Goal: Transaction & Acquisition: Download file/media

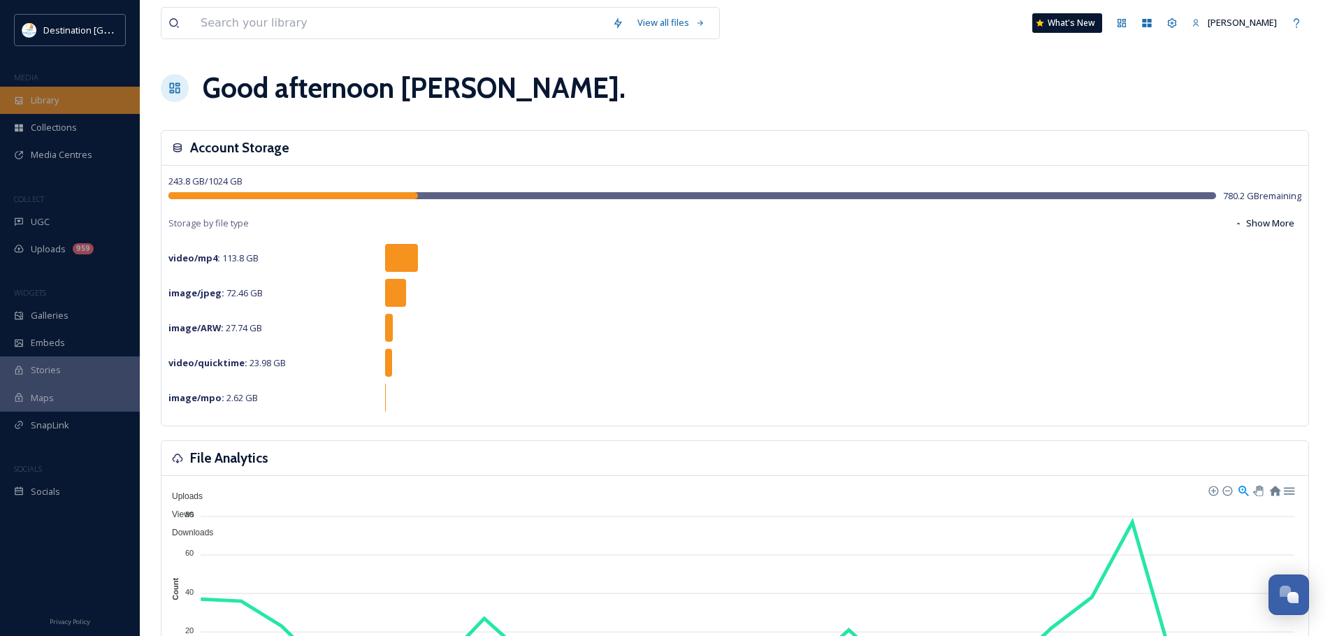
click at [78, 103] on div "Library" at bounding box center [70, 100] width 140 height 27
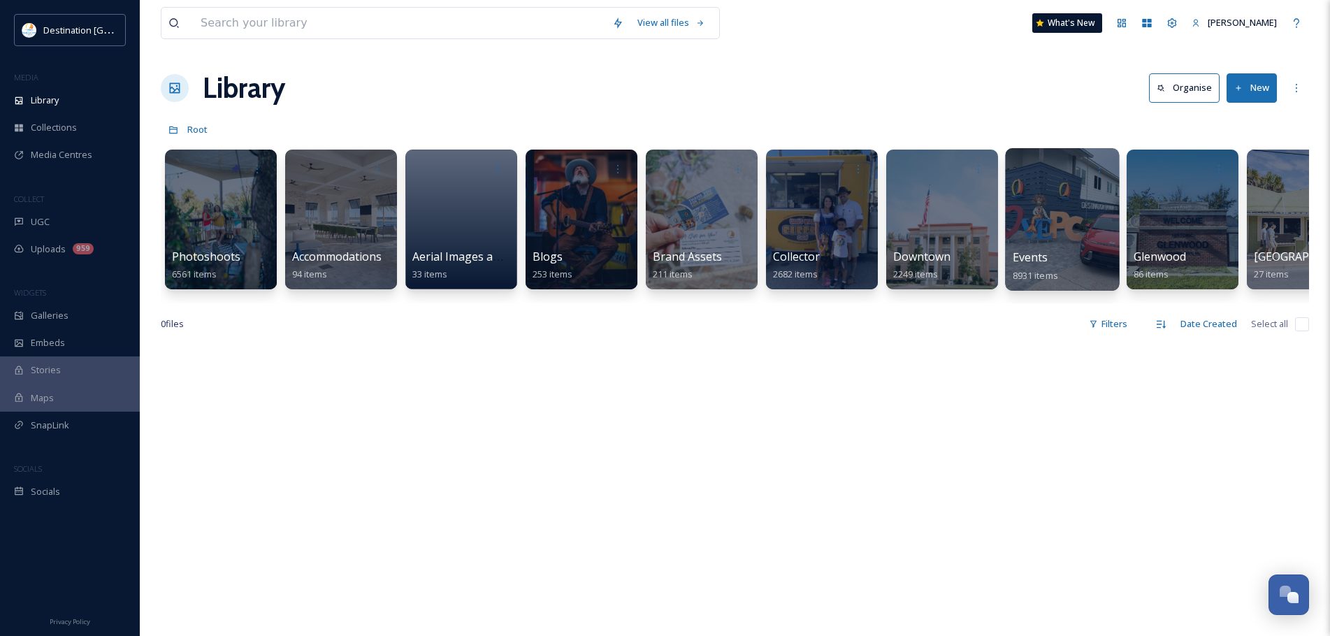
click at [1052, 206] on div at bounding box center [1062, 219] width 114 height 143
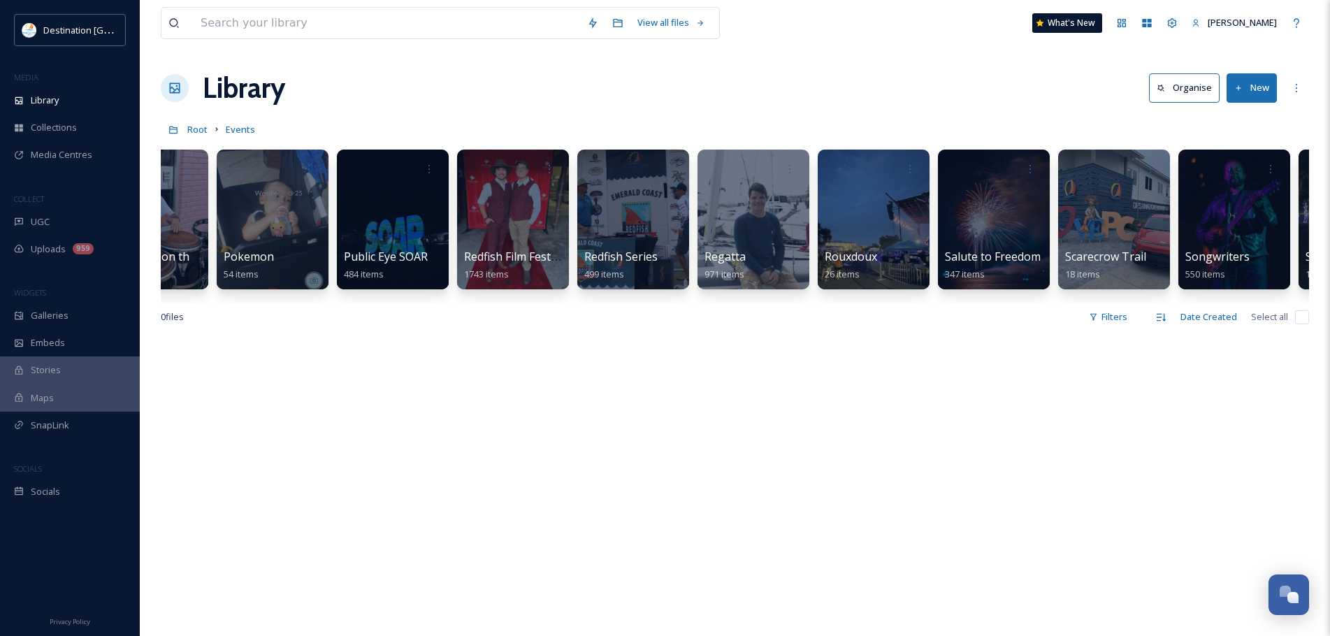
scroll to position [0, 3325]
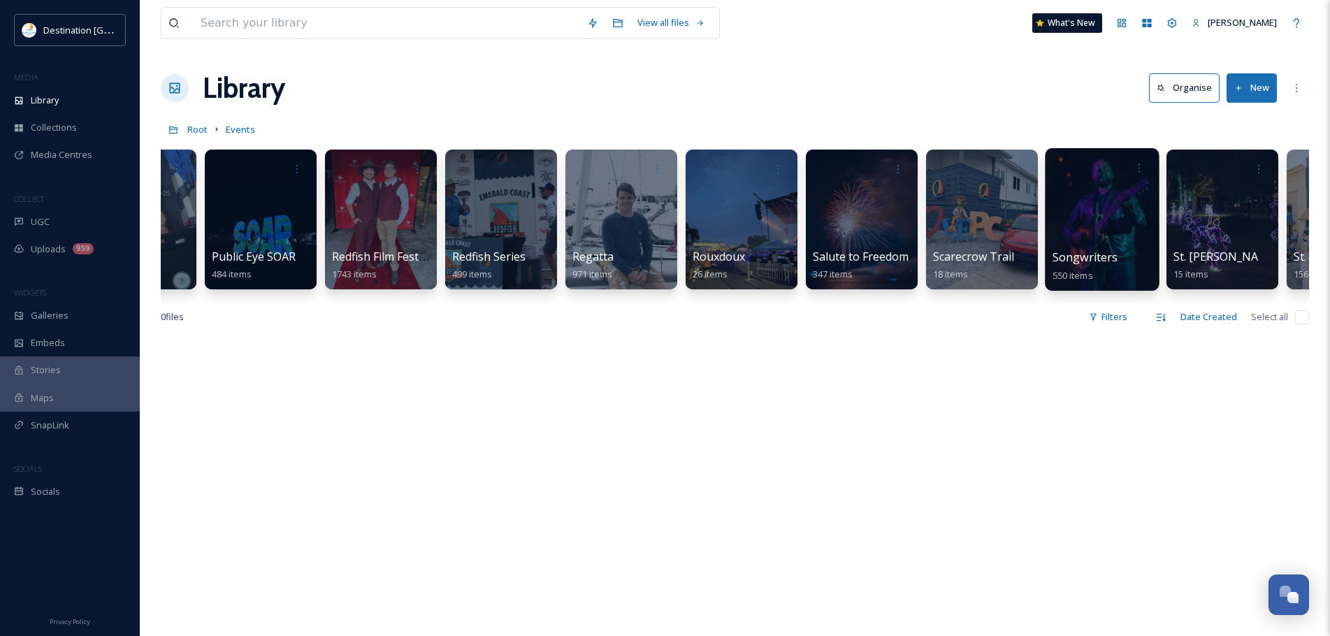
click at [1132, 212] on div at bounding box center [1102, 219] width 114 height 143
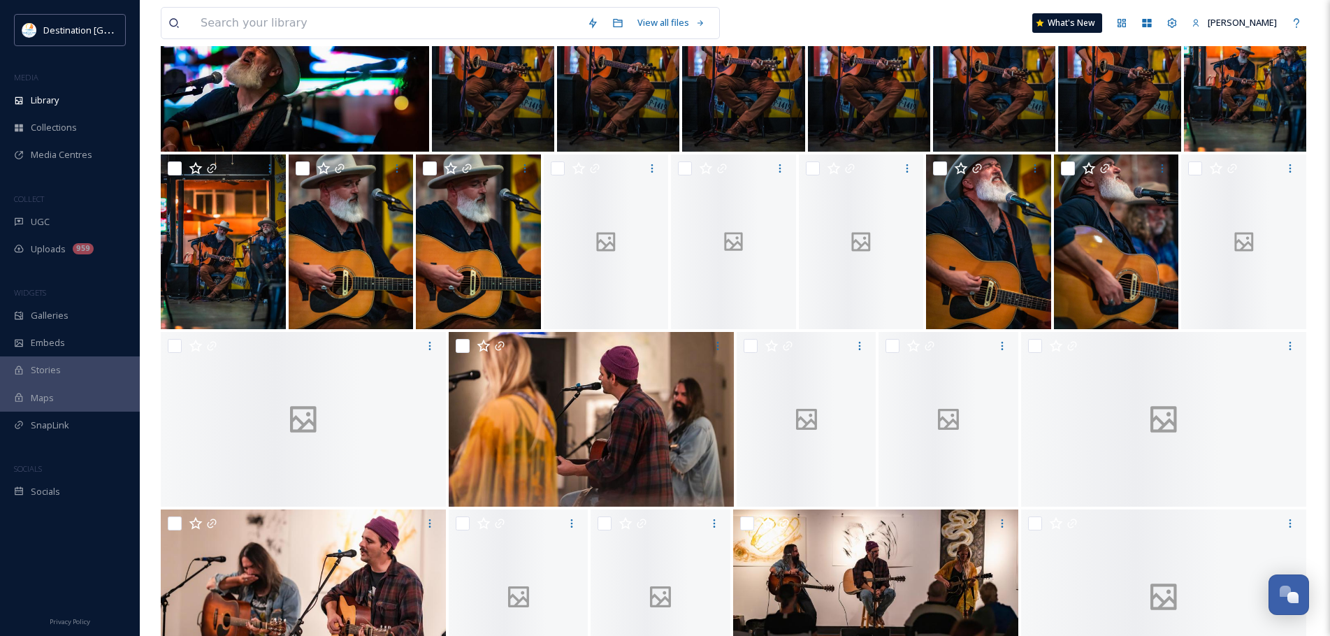
scroll to position [5027, 0]
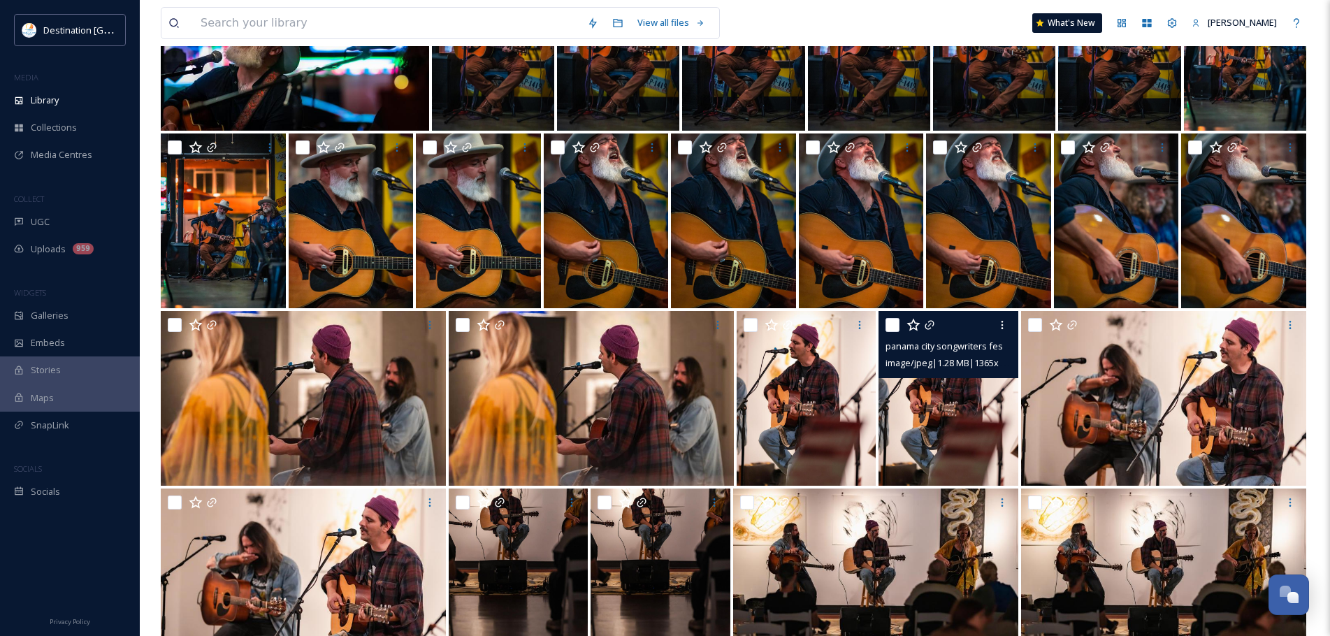
click at [978, 420] on img at bounding box center [948, 398] width 140 height 175
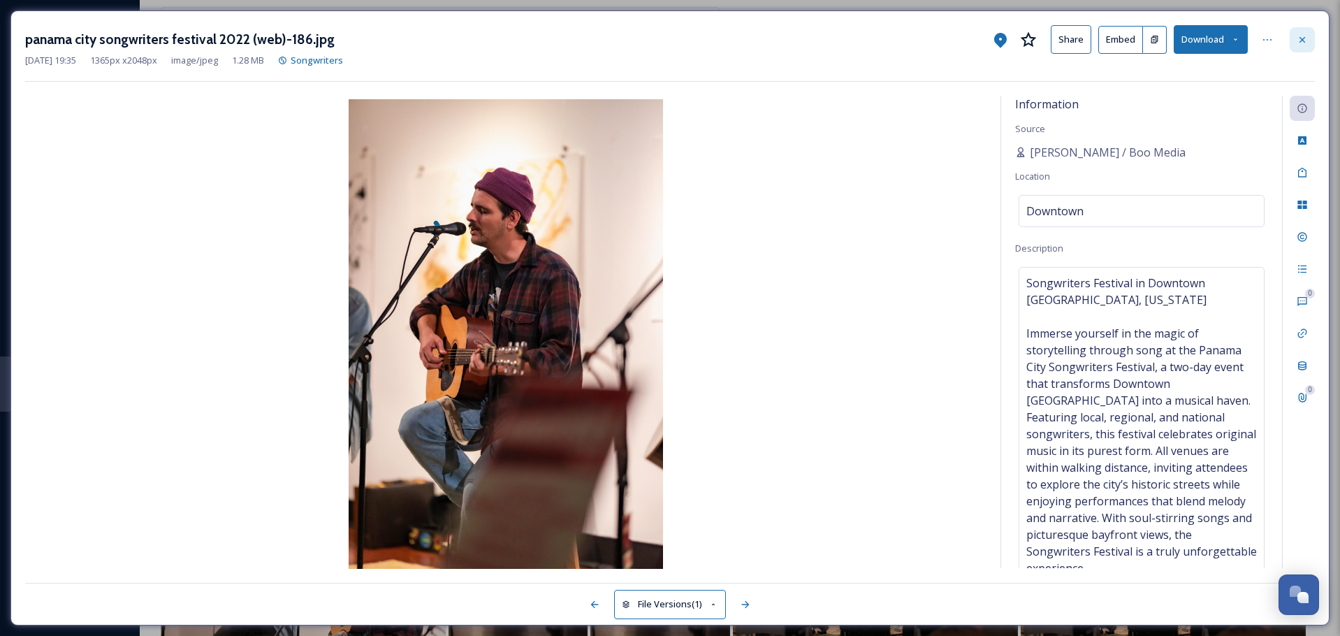
click at [1303, 41] on icon at bounding box center [1302, 39] width 11 height 11
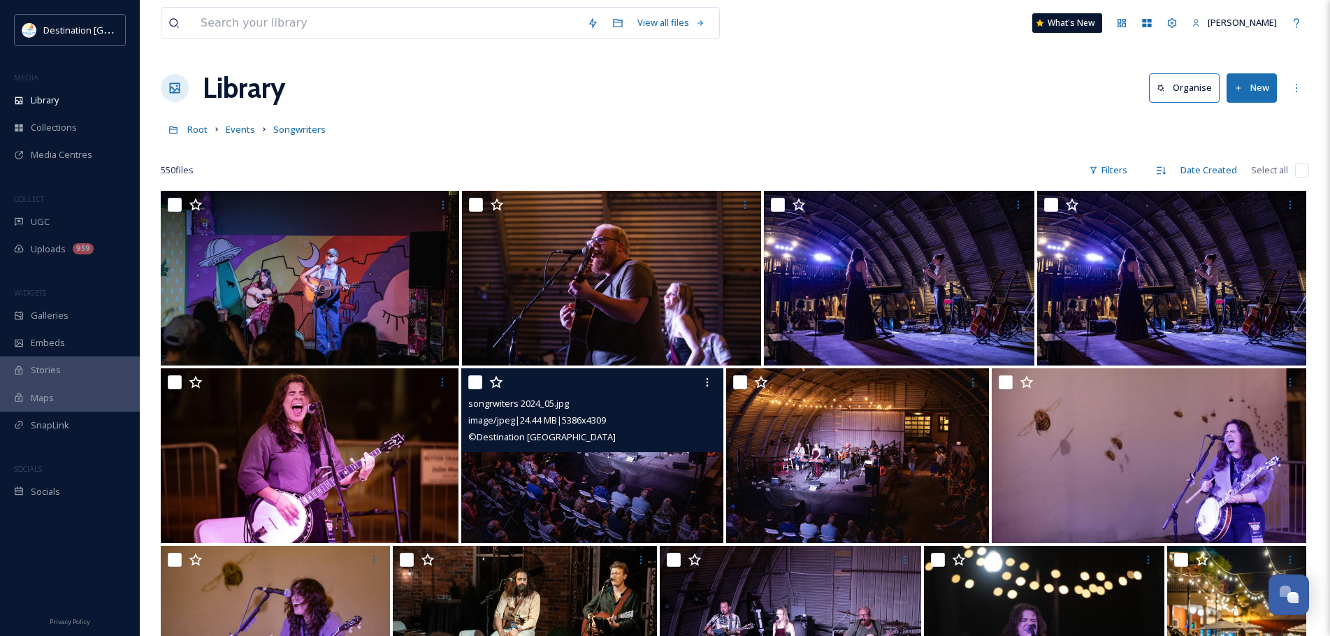
click at [624, 495] on img at bounding box center [592, 455] width 262 height 175
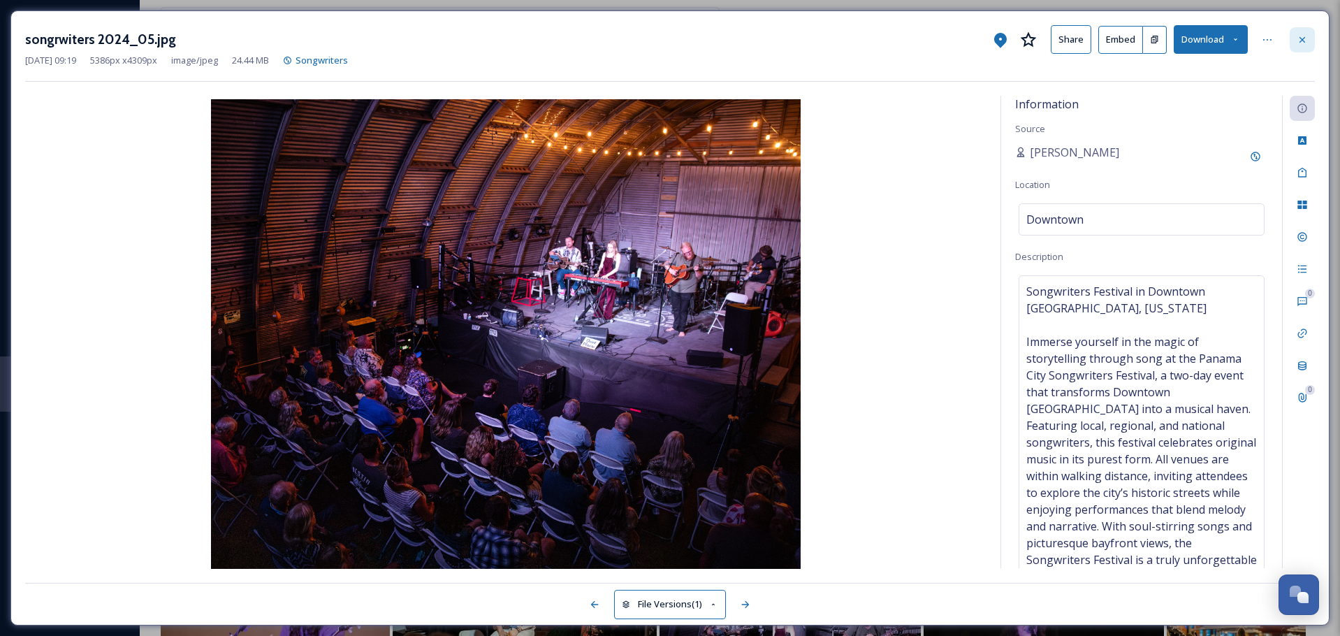
click at [1304, 41] on icon at bounding box center [1303, 39] width 6 height 6
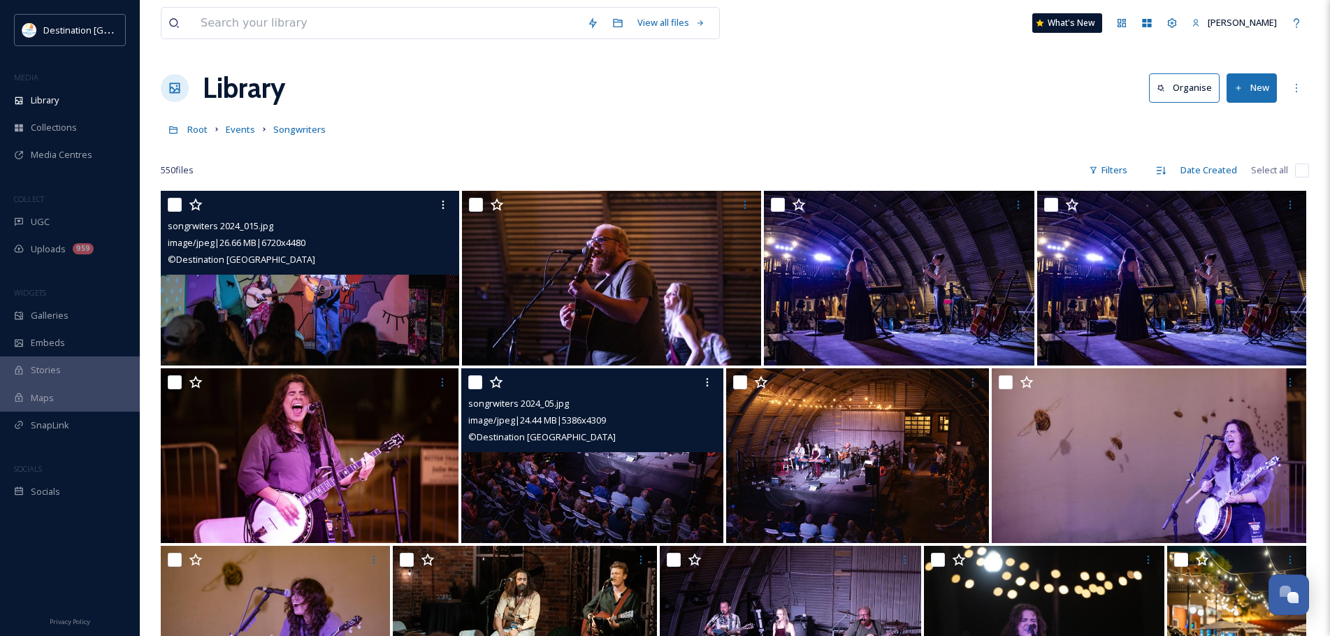
click at [329, 321] on img at bounding box center [310, 278] width 298 height 175
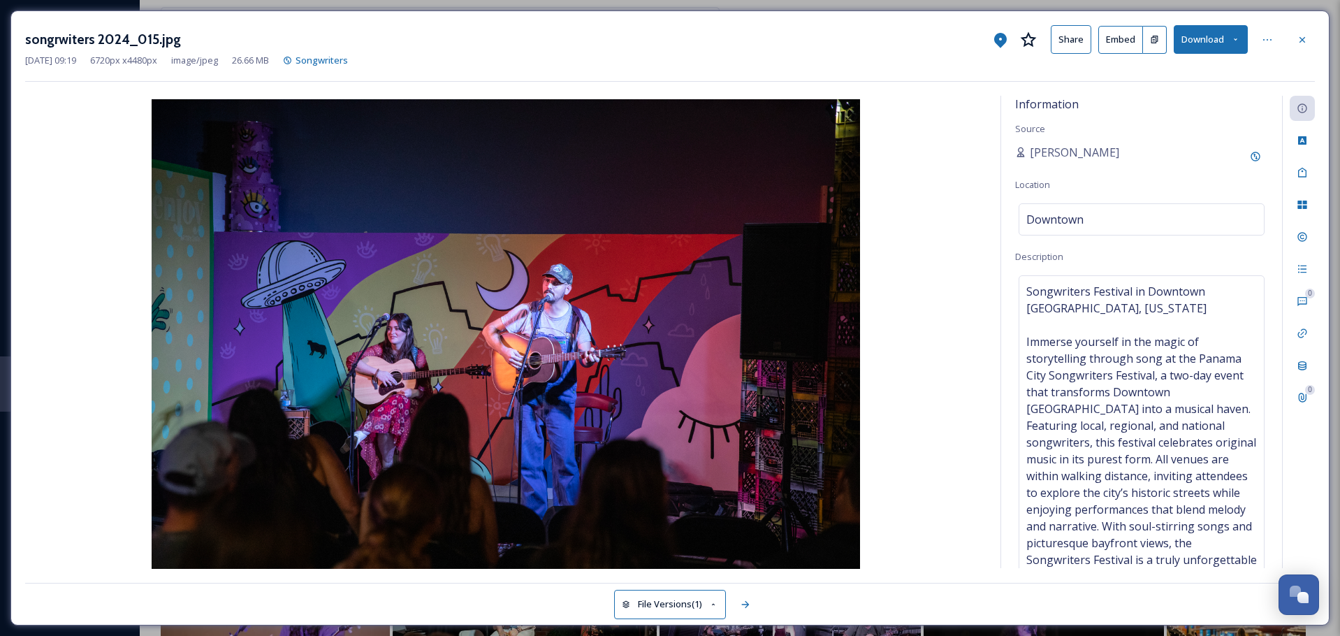
click at [1196, 35] on button "Download" at bounding box center [1211, 39] width 74 height 29
click at [1156, 77] on span "Download Original (6720 x 4480)" at bounding box center [1174, 71] width 132 height 13
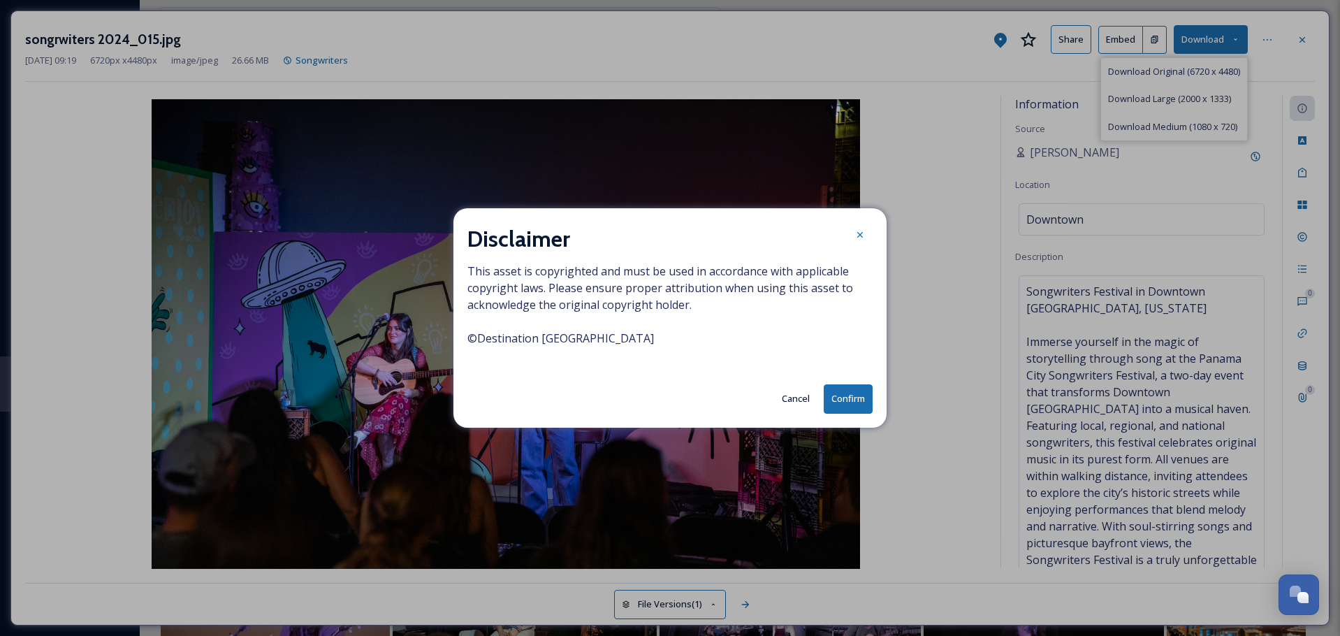
click at [862, 399] on button "Confirm" at bounding box center [848, 398] width 49 height 29
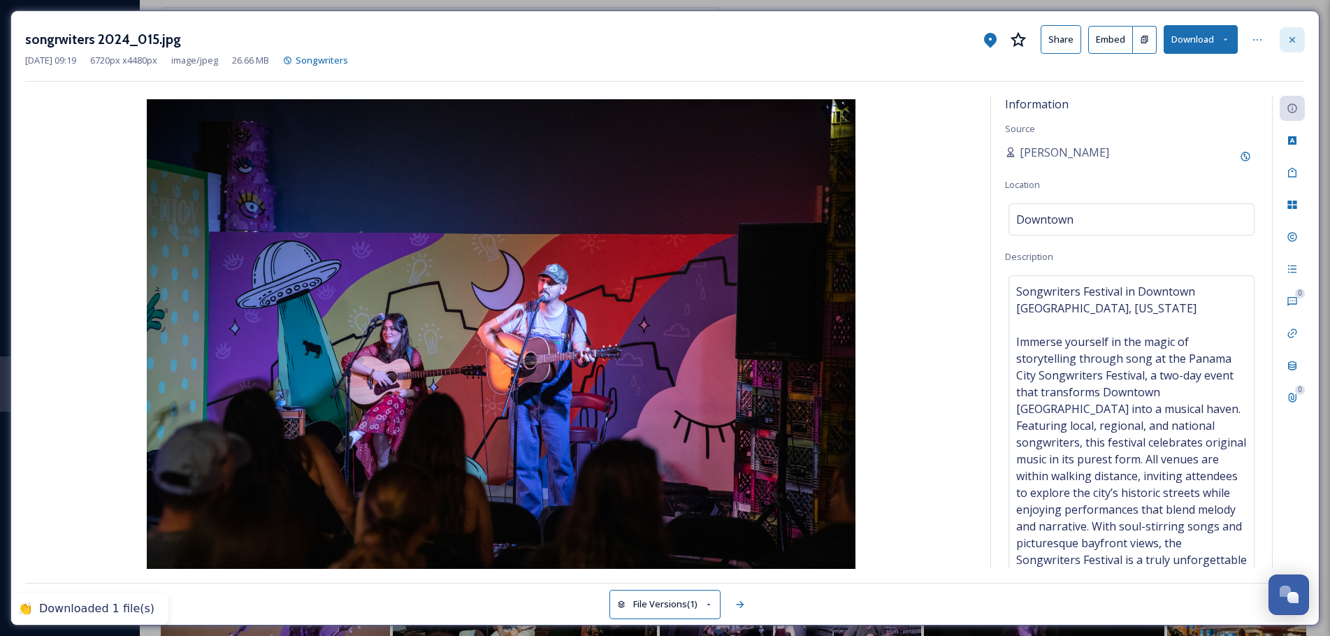
click at [1298, 43] on div at bounding box center [1291, 39] width 25 height 25
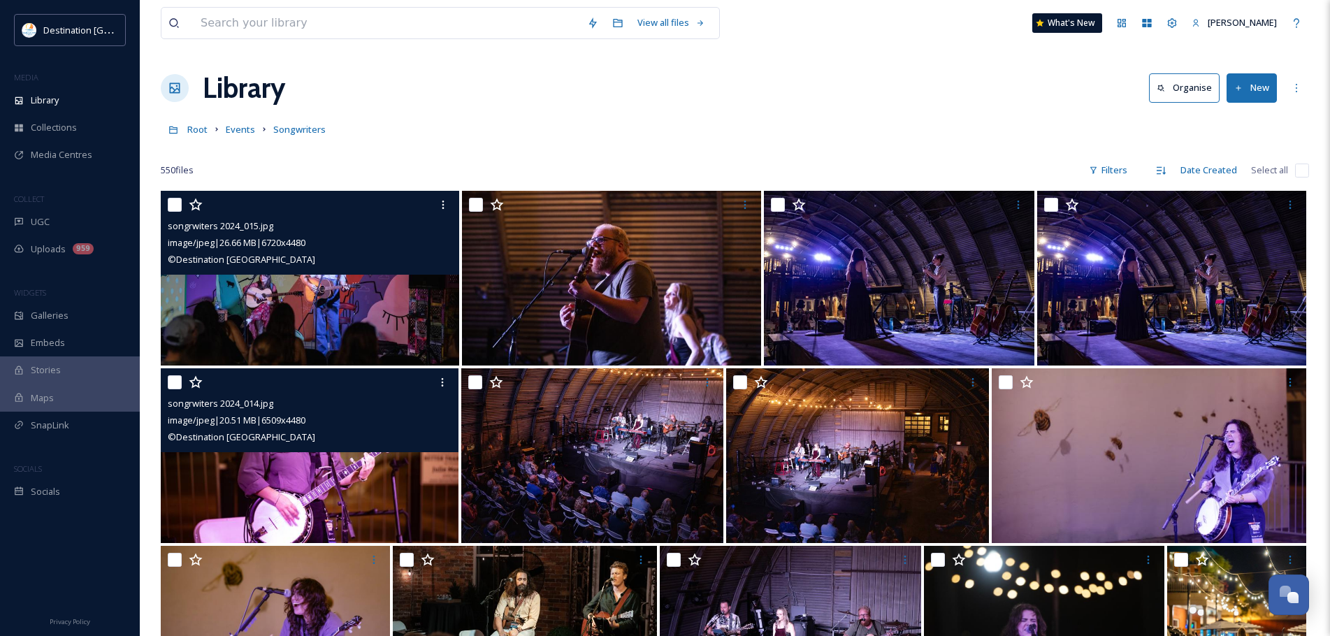
click at [367, 509] on img at bounding box center [310, 455] width 298 height 175
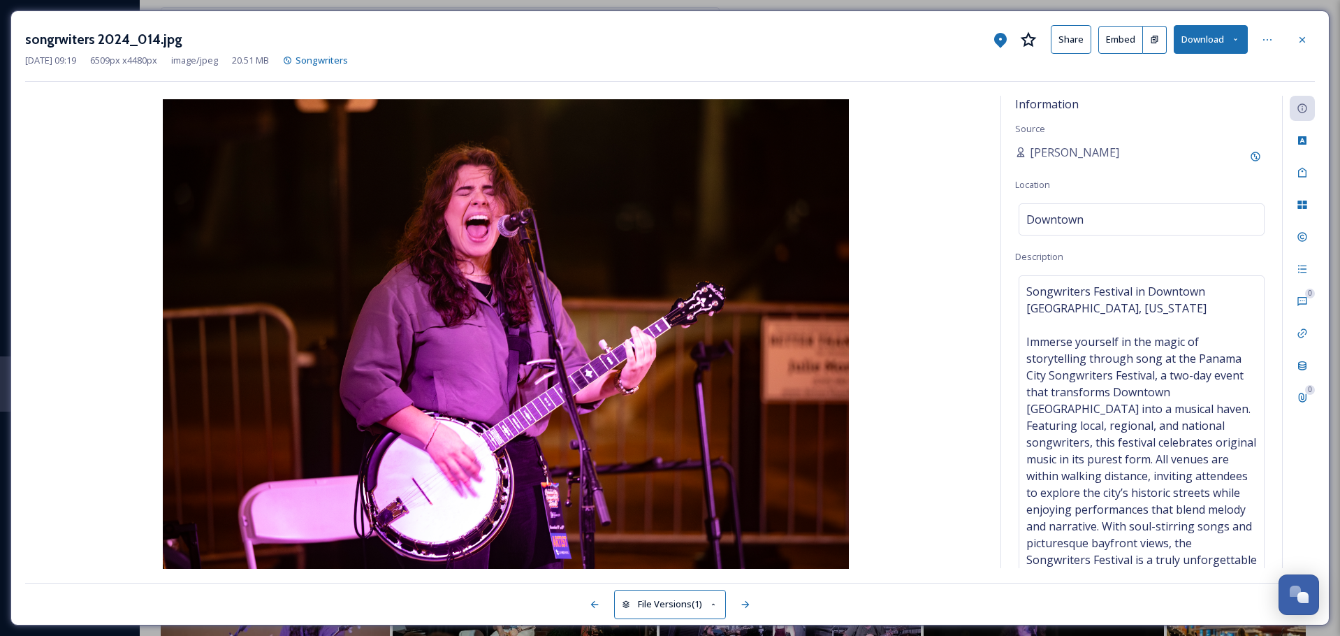
click at [1218, 38] on button "Download" at bounding box center [1211, 39] width 74 height 29
click at [1186, 71] on span "Download Original (6509 x 4480)" at bounding box center [1174, 71] width 132 height 13
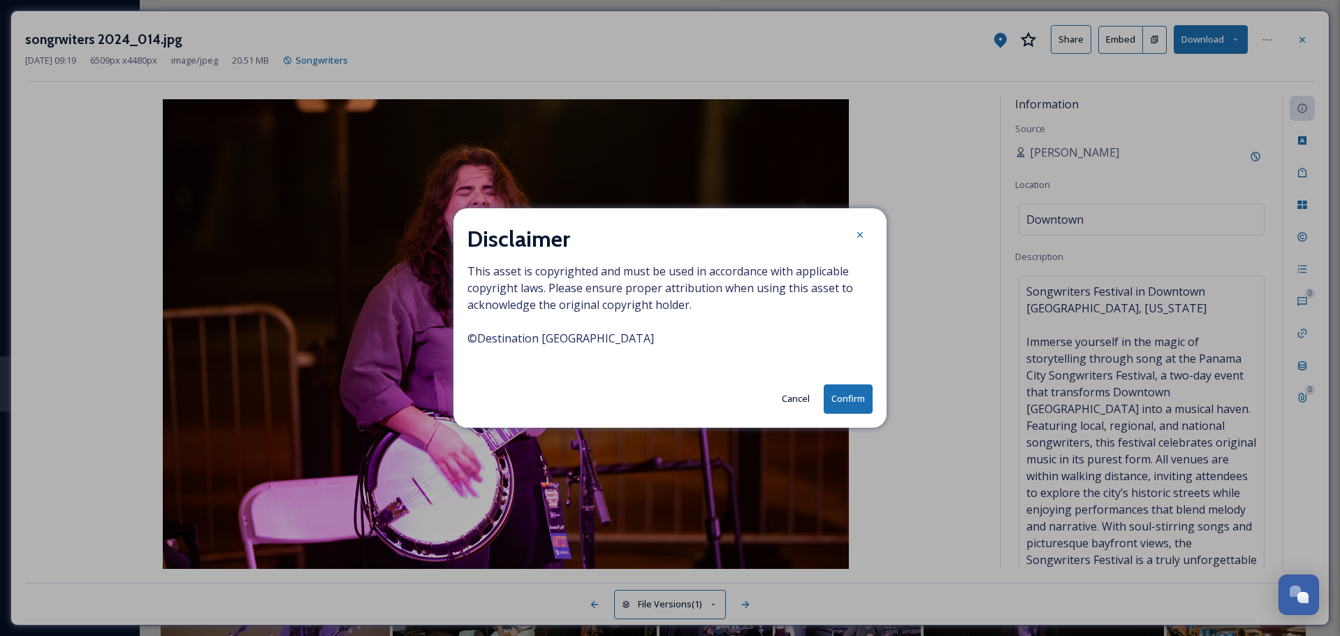
click at [864, 400] on button "Confirm" at bounding box center [848, 398] width 49 height 29
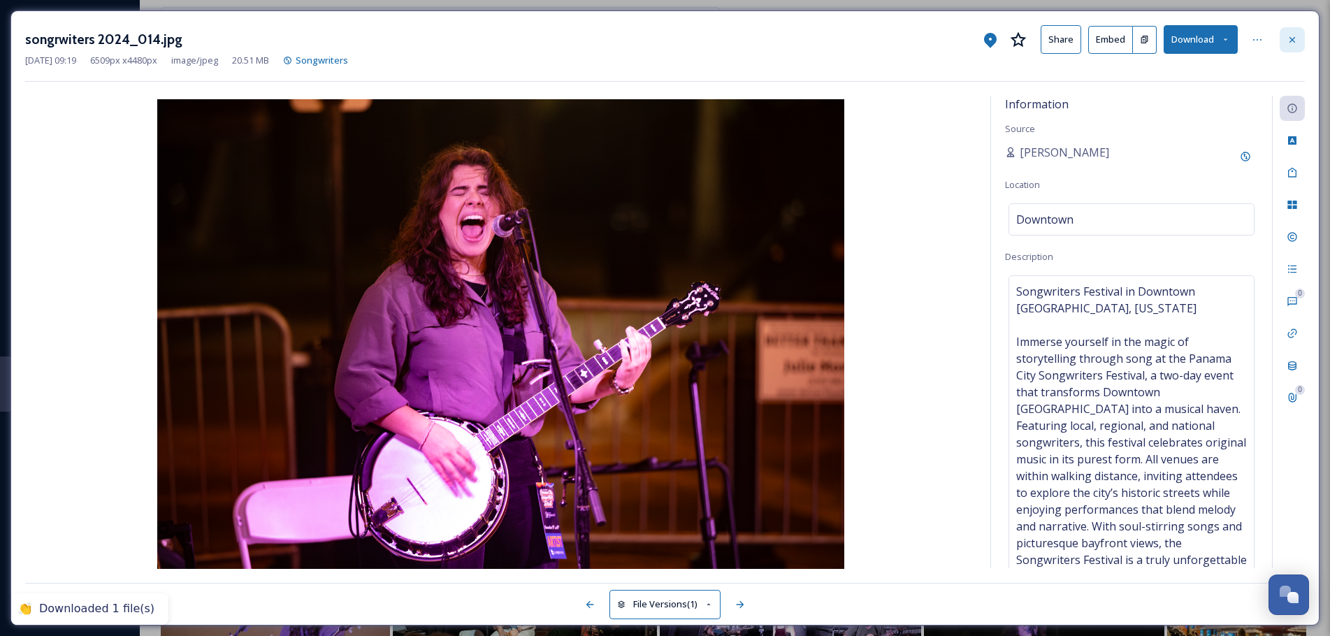
click at [1291, 43] on icon at bounding box center [1291, 39] width 11 height 11
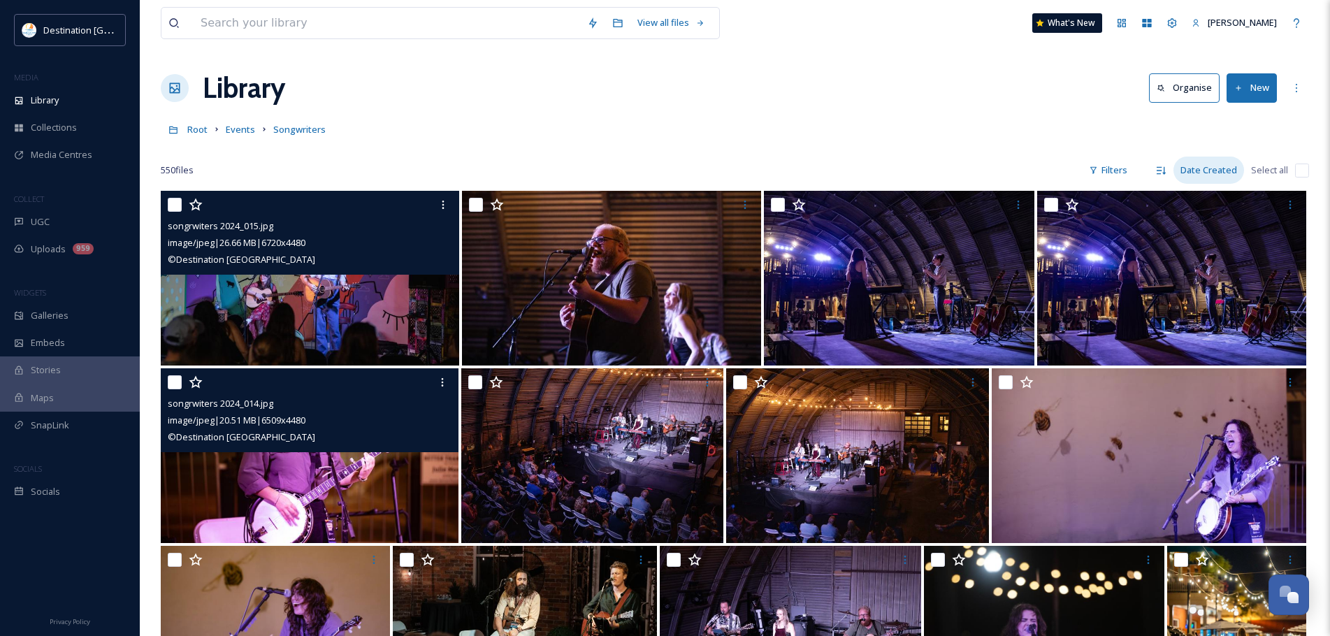
click at [1191, 173] on div "Date Created" at bounding box center [1208, 170] width 71 height 27
click at [1162, 173] on icon at bounding box center [1160, 170] width 11 height 11
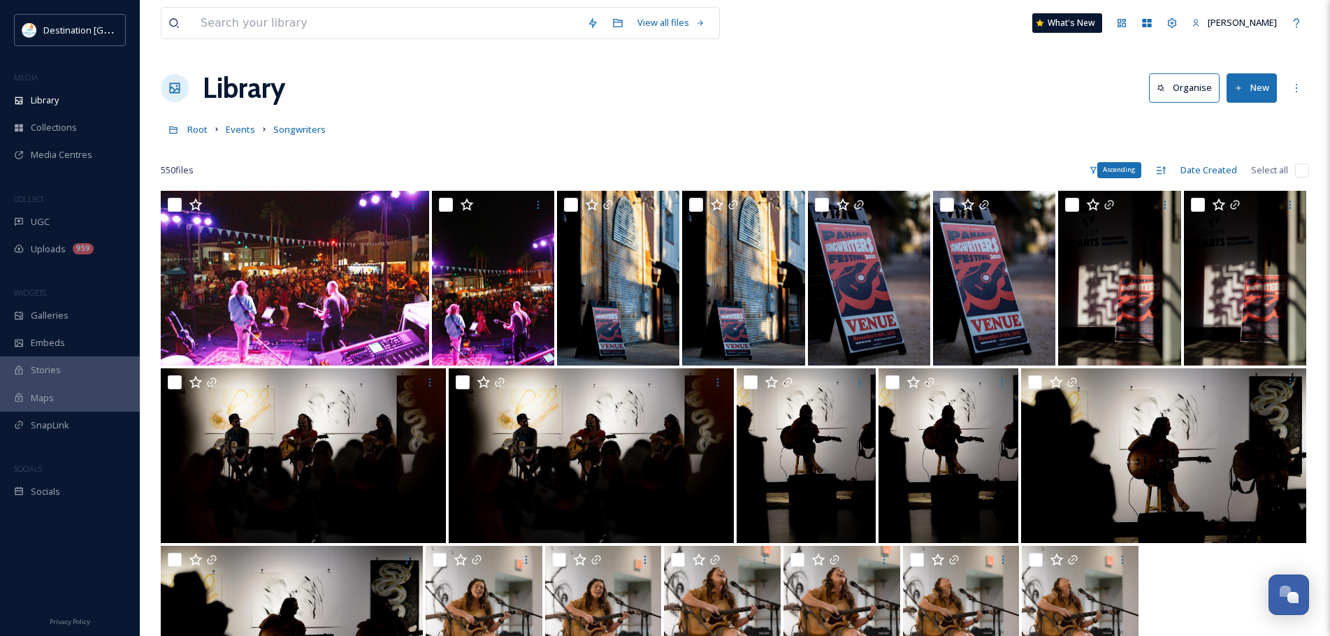
click at [1162, 173] on icon at bounding box center [1160, 170] width 11 height 11
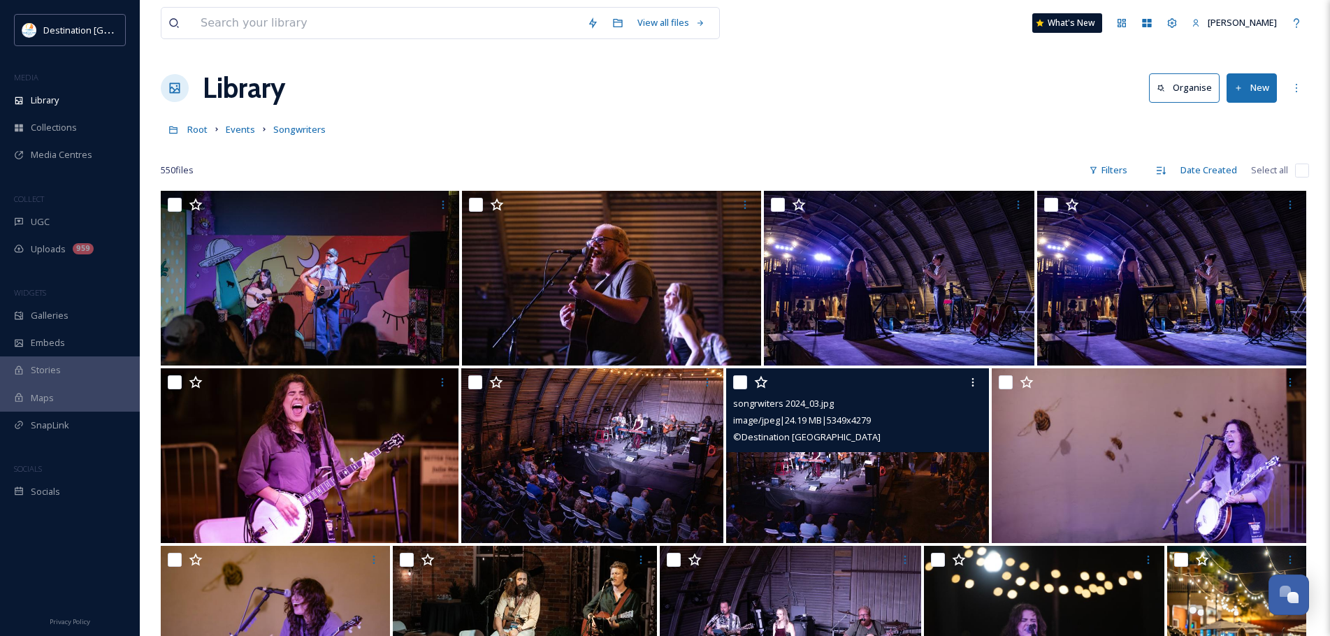
click at [813, 486] on img at bounding box center [857, 455] width 262 height 175
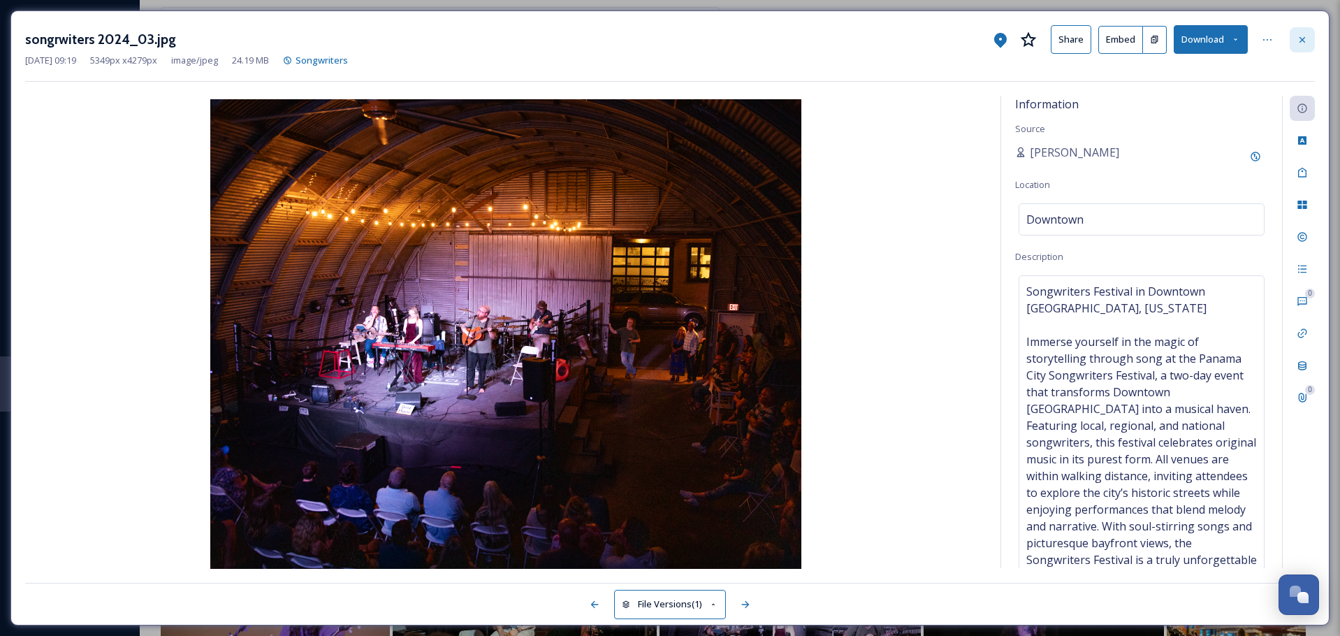
click at [1314, 40] on div at bounding box center [1302, 39] width 25 height 25
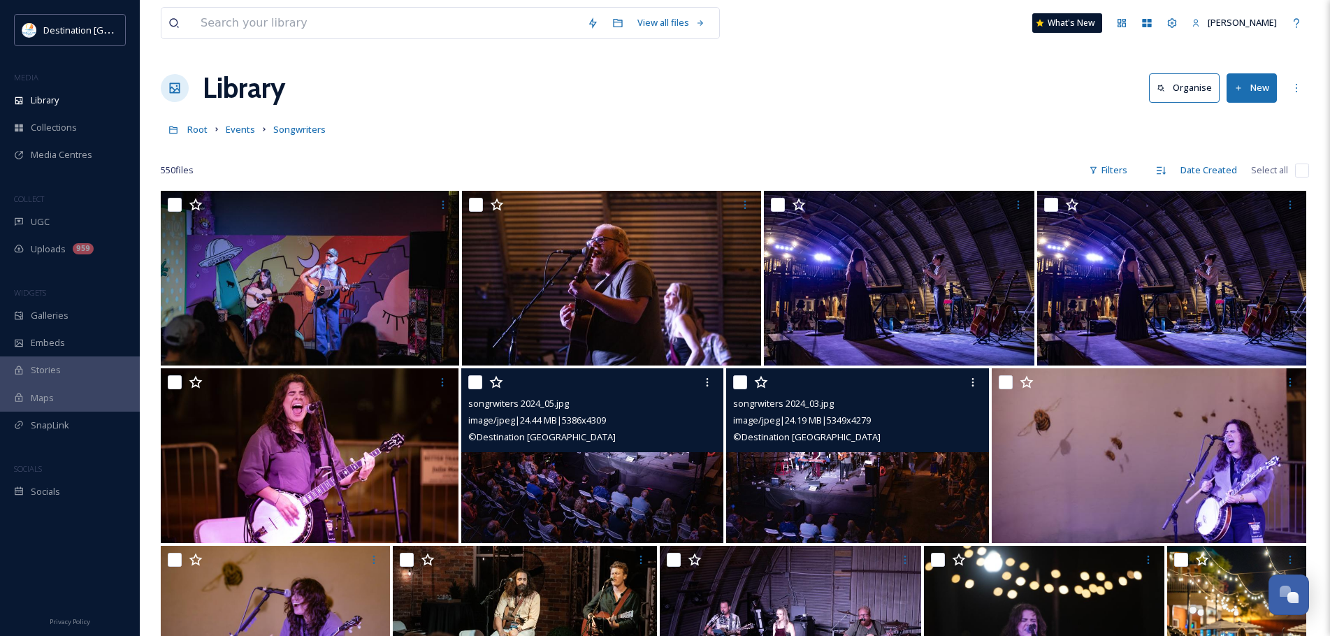
click at [576, 485] on img at bounding box center [592, 455] width 262 height 175
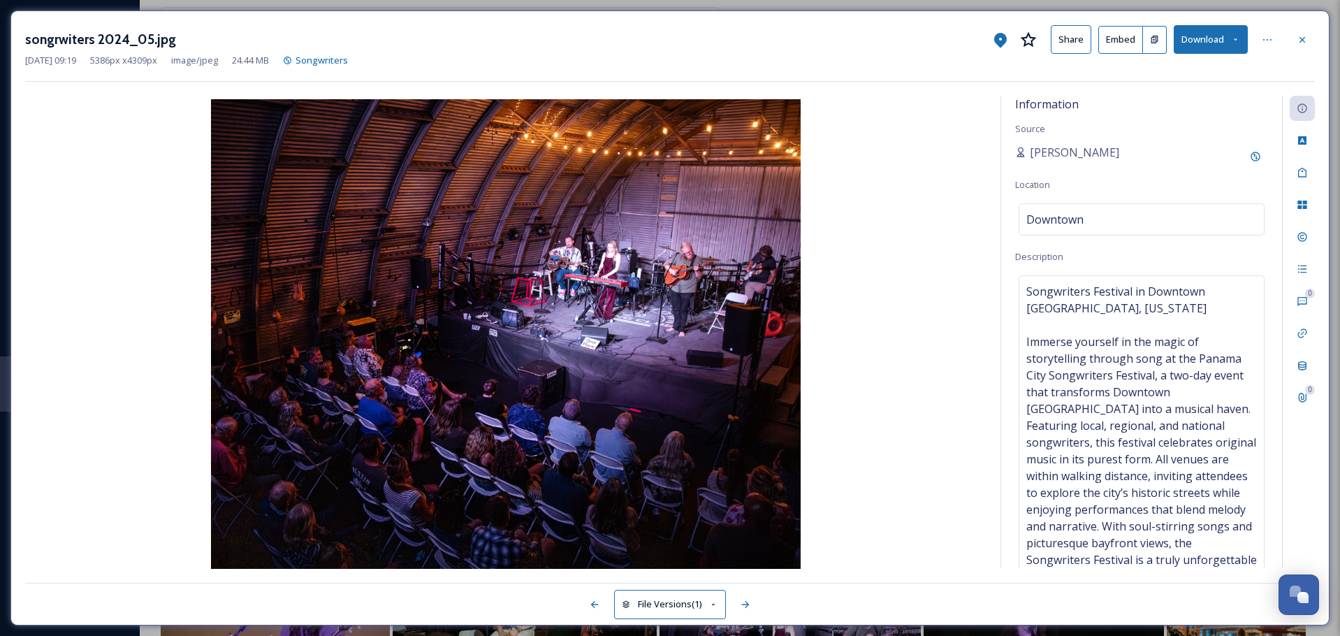
click at [1190, 40] on button "Download" at bounding box center [1211, 39] width 74 height 29
click at [1183, 72] on span "Download Original (5386 x 4309)" at bounding box center [1174, 71] width 132 height 13
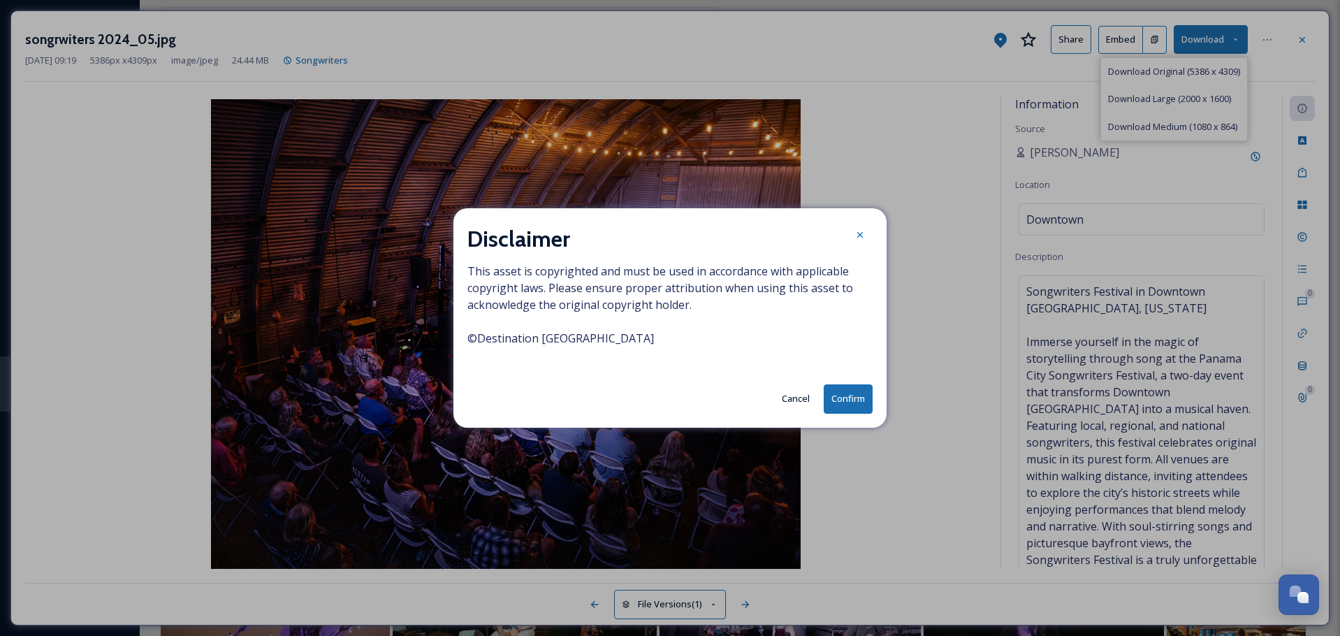
click at [855, 388] on button "Confirm" at bounding box center [848, 398] width 49 height 29
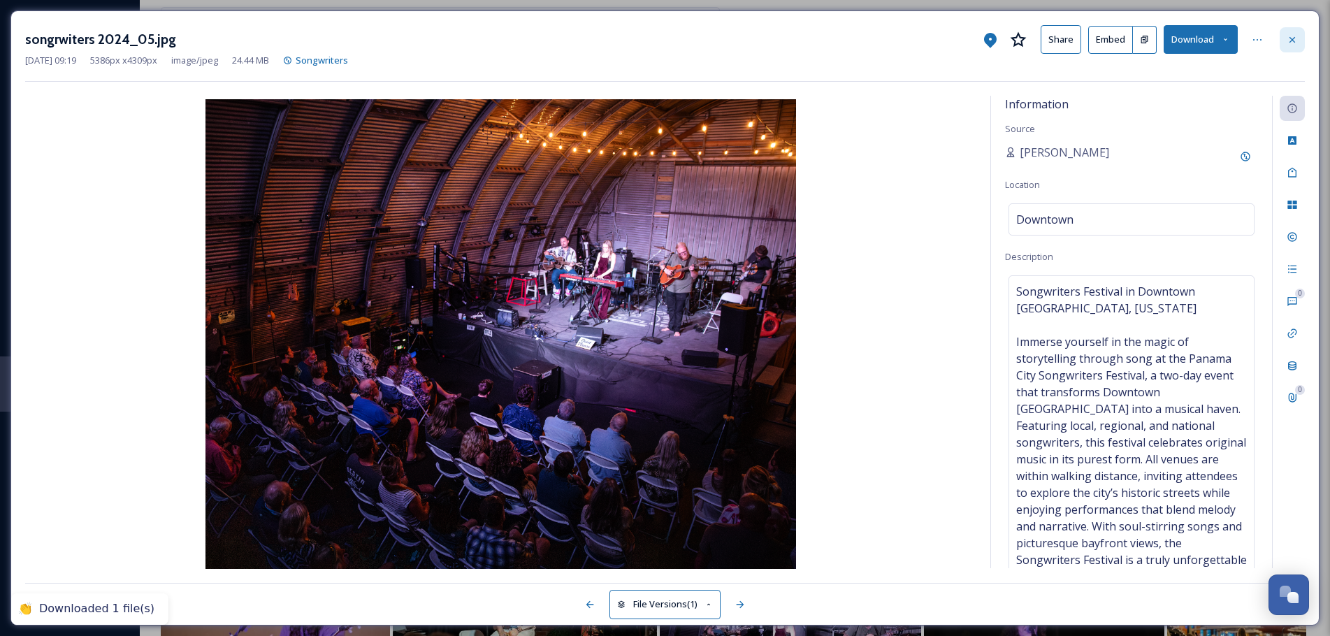
click at [1293, 43] on icon at bounding box center [1291, 39] width 11 height 11
